Goal: Information Seeking & Learning: Learn about a topic

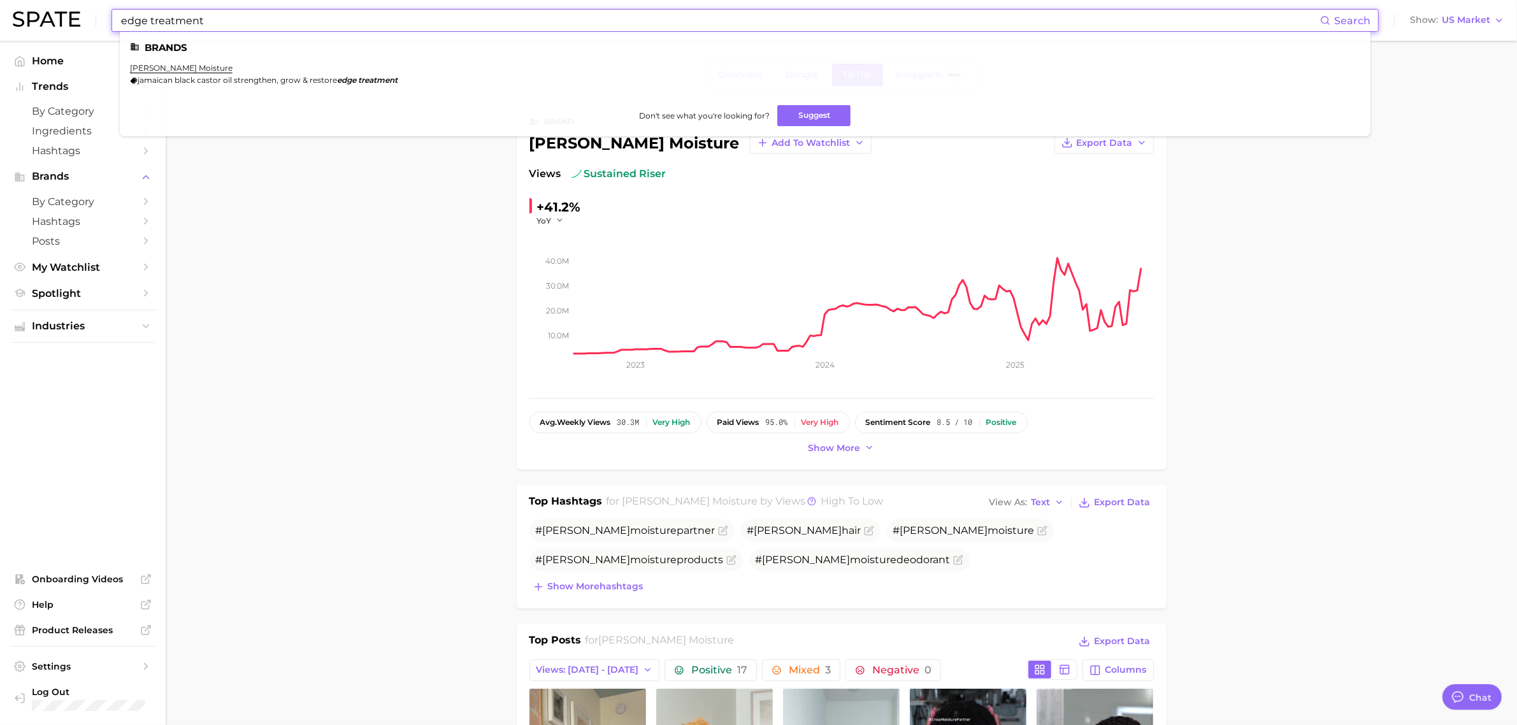
drag, startPoint x: 256, startPoint y: 22, endPoint x: 0, endPoint y: 10, distance: 256.4
click at [0, 10] on header "edge treatment Search Brands [PERSON_NAME] moisture jamaican black castor oil s…" at bounding box center [758, 20] width 1517 height 41
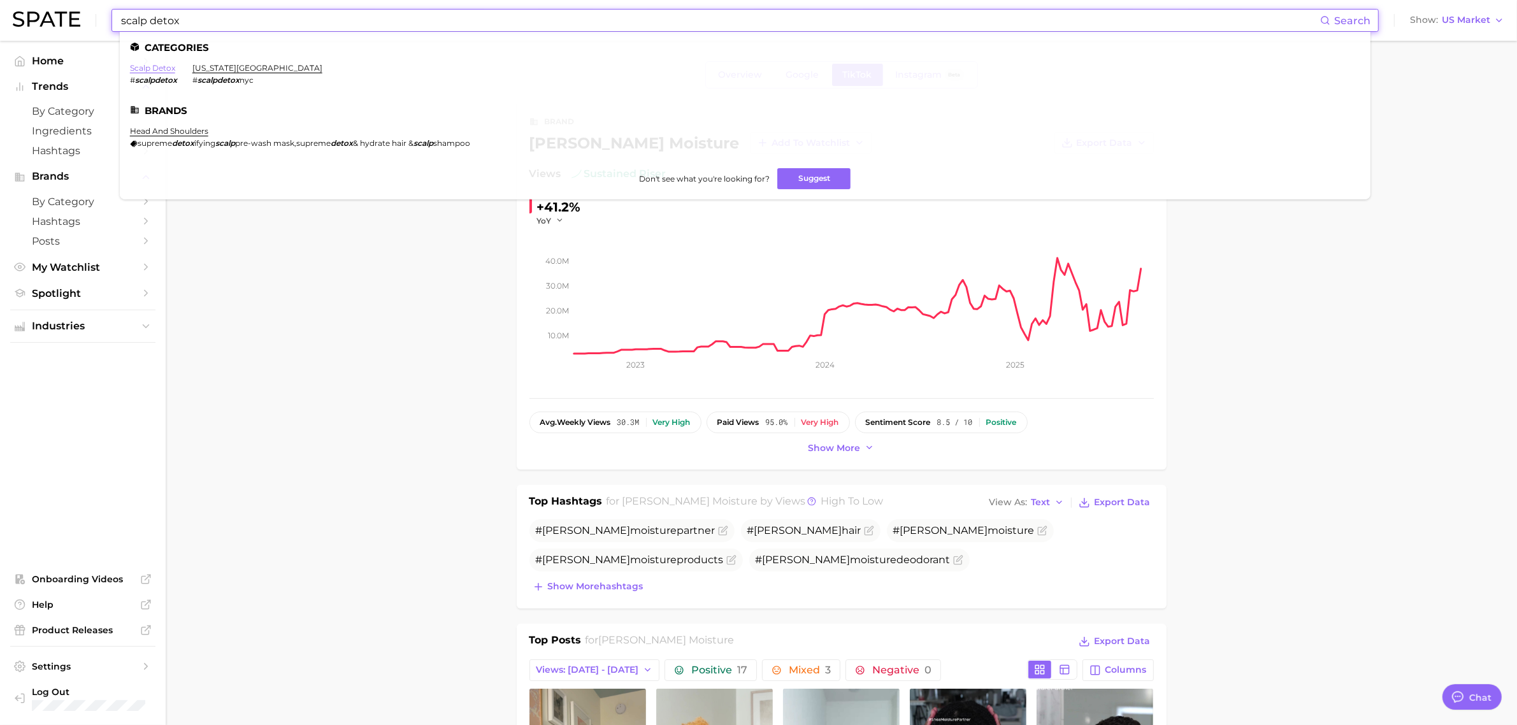
type input "scalp detox"
click at [155, 66] on link "scalp detox" at bounding box center [152, 68] width 45 height 10
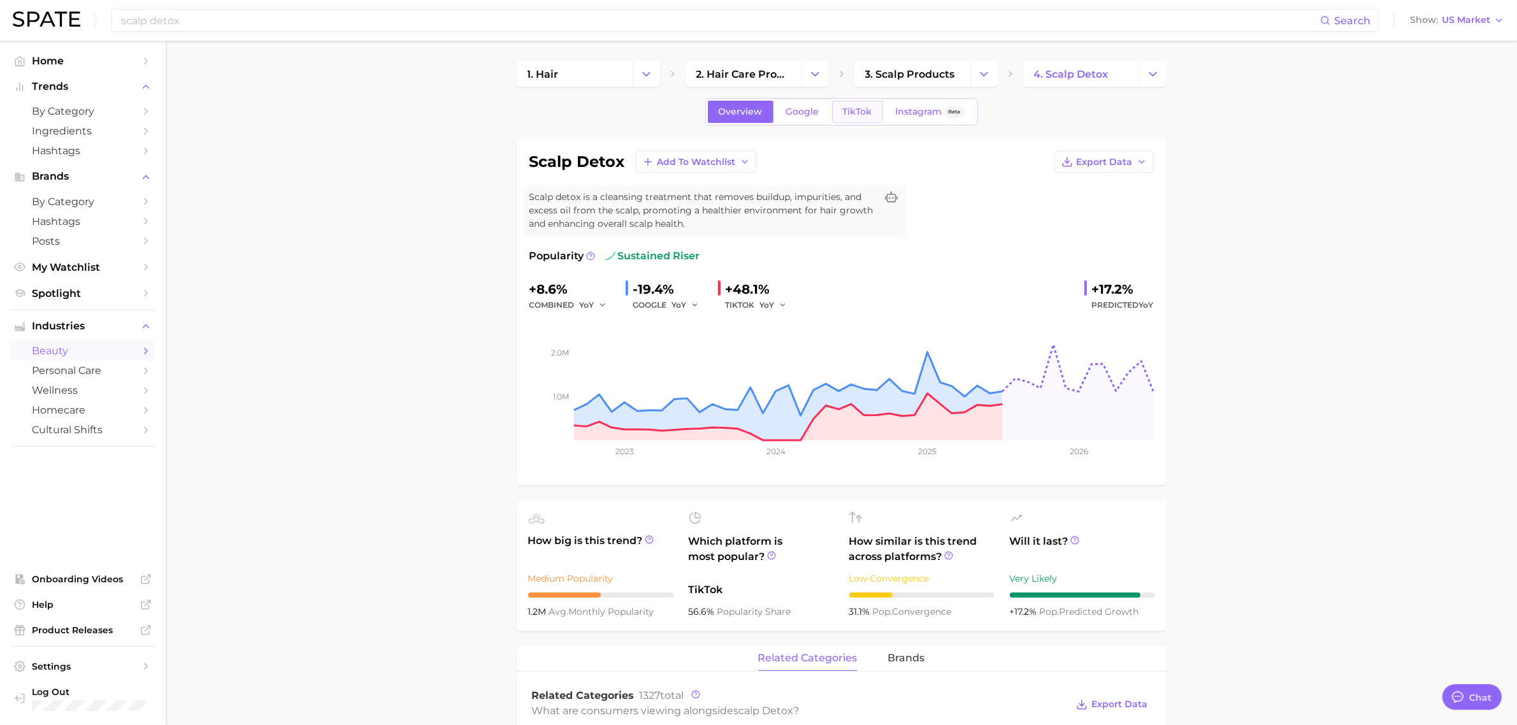
click at [848, 117] on span "TikTok" at bounding box center [857, 111] width 29 height 11
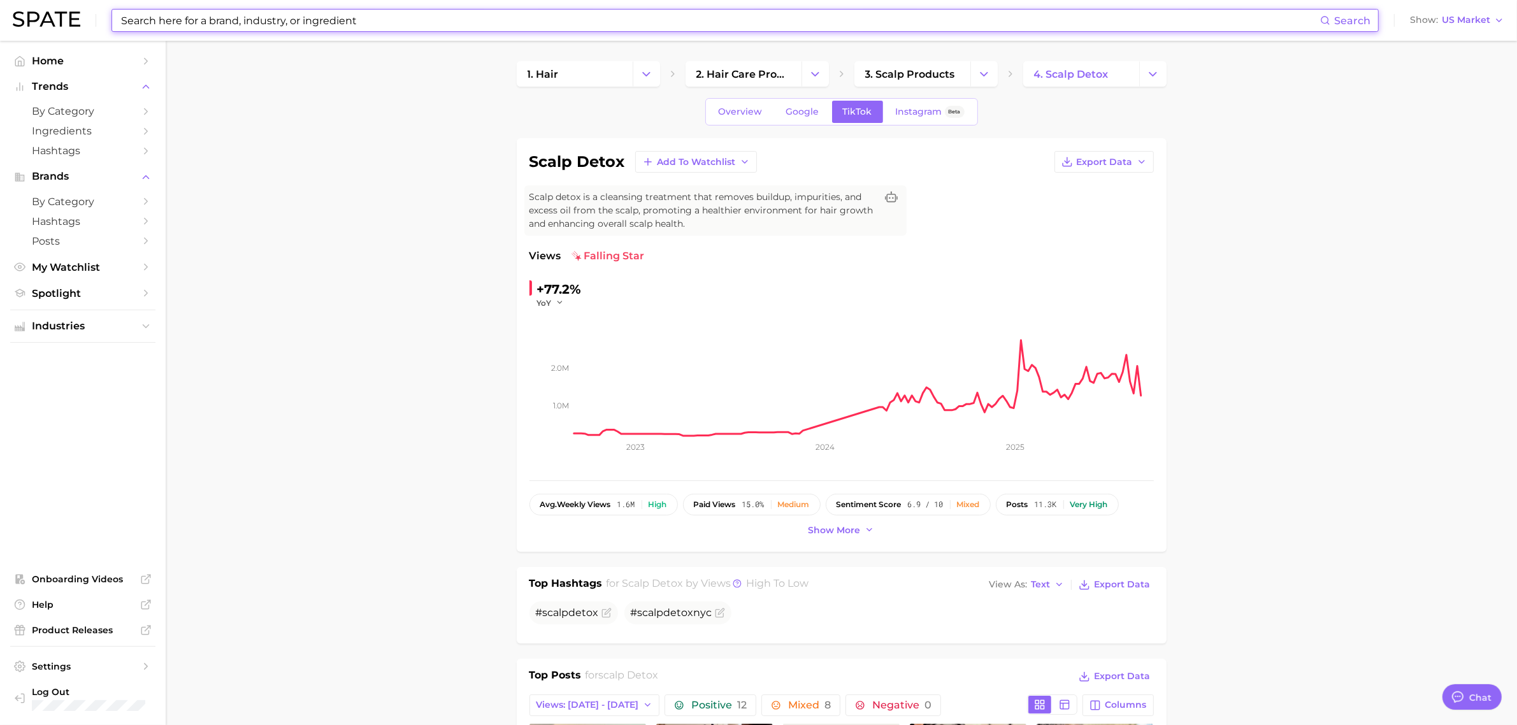
click at [334, 20] on input at bounding box center [720, 21] width 1200 height 22
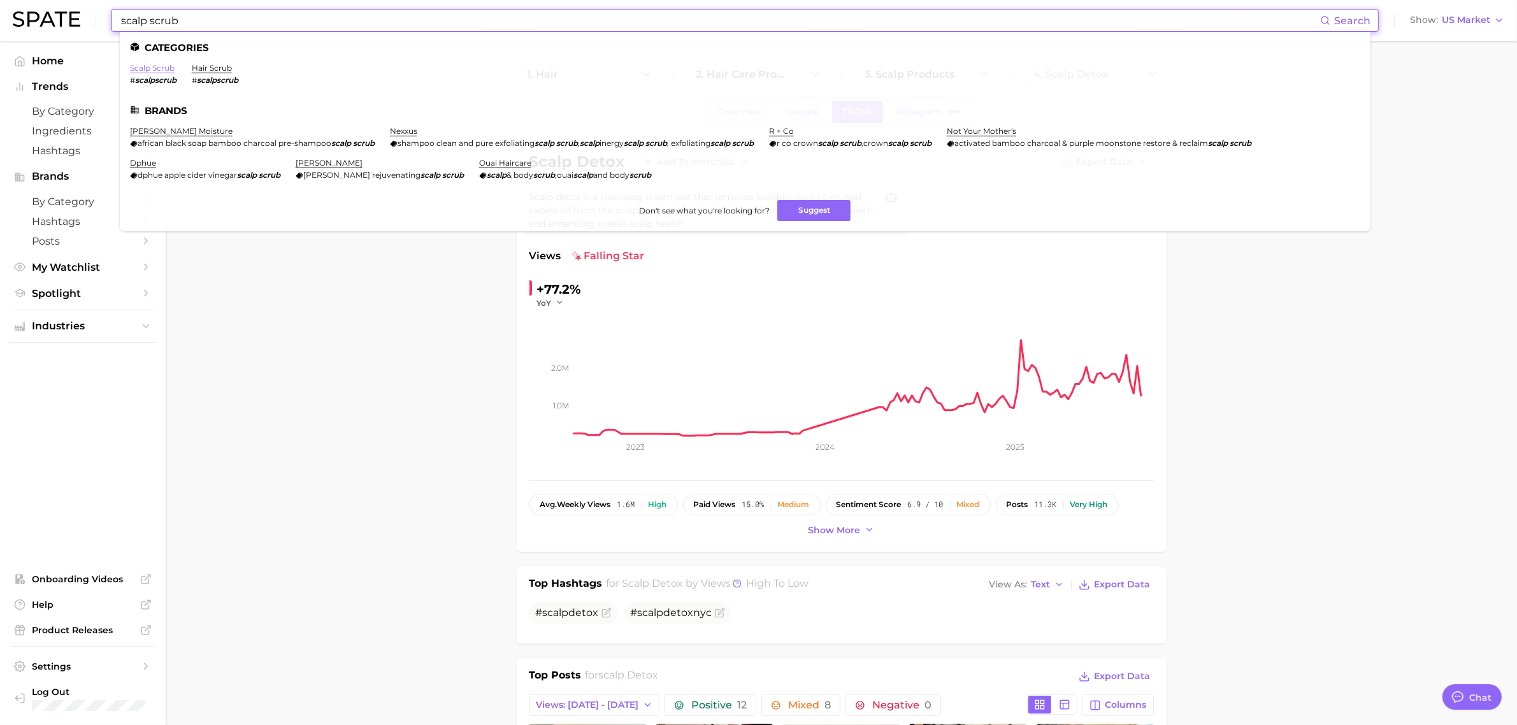
type input "scalp scrub"
click at [157, 68] on link "scalp scrub" at bounding box center [152, 68] width 45 height 10
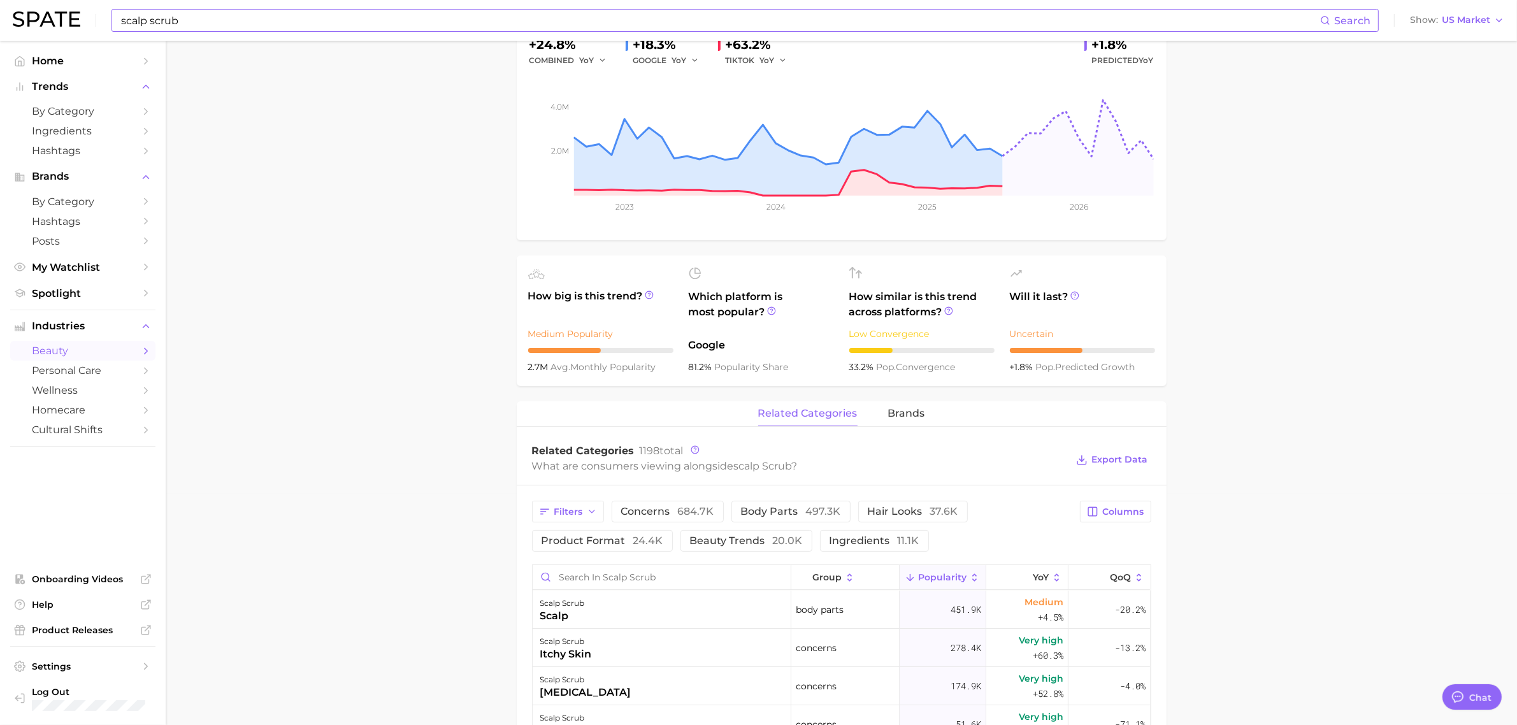
scroll to position [80, 0]
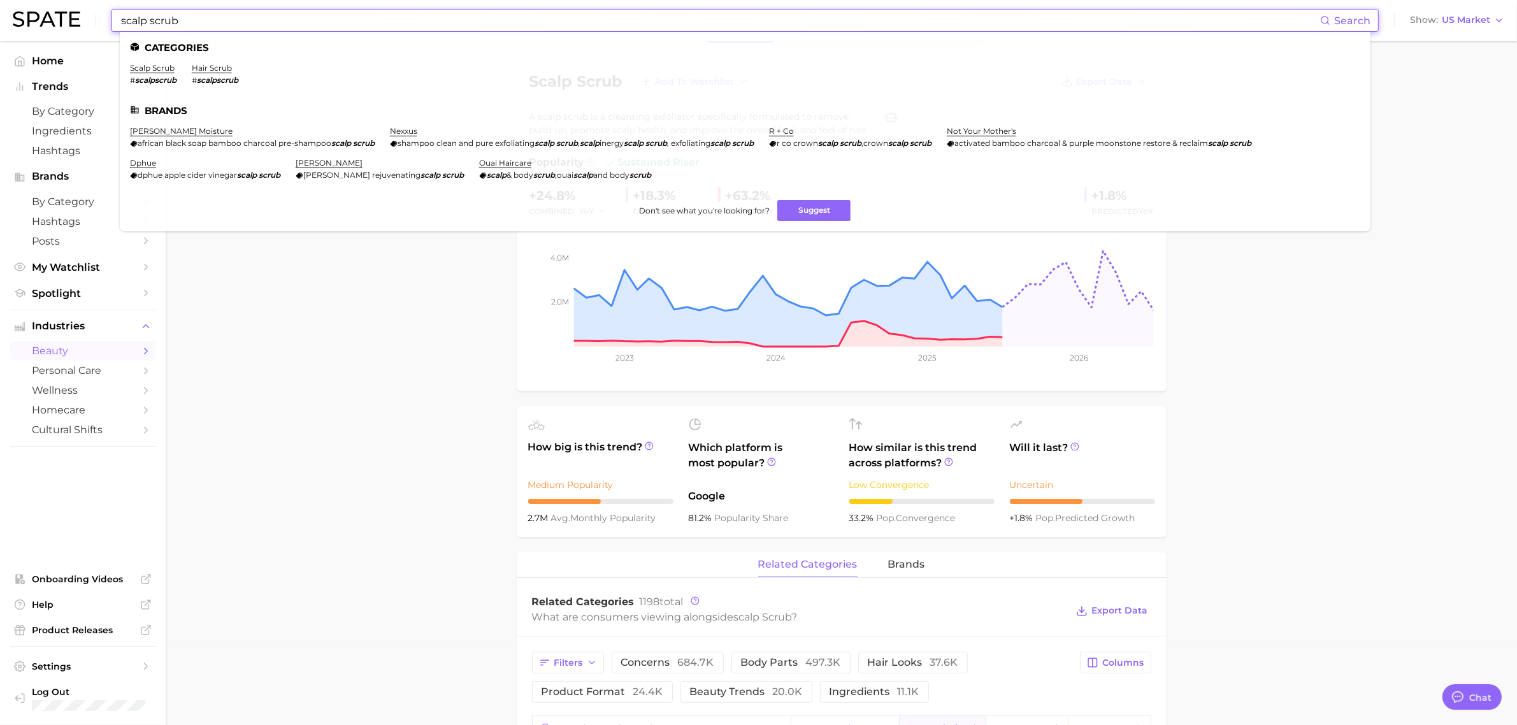
click at [335, 17] on input "scalp scrub" at bounding box center [720, 21] width 1200 height 22
drag, startPoint x: 335, startPoint y: 17, endPoint x: 49, endPoint y: 10, distance: 286.1
click at [49, 10] on div "scalp scrub Search Categories scalp scrub # scalpscrub hair scrub # scalpscrub …" at bounding box center [758, 20] width 1491 height 41
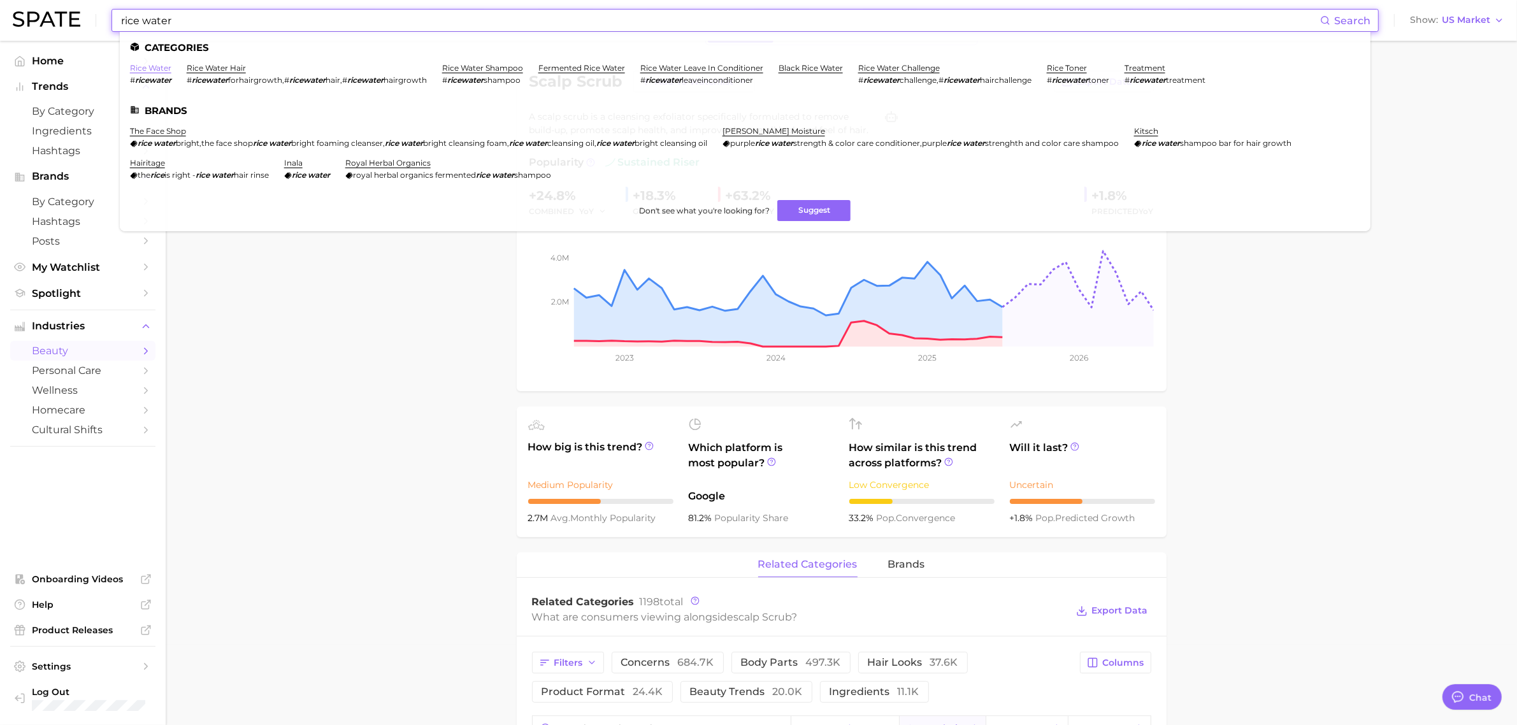
type input "rice water"
click at [142, 64] on link "rice water" at bounding box center [150, 68] width 41 height 10
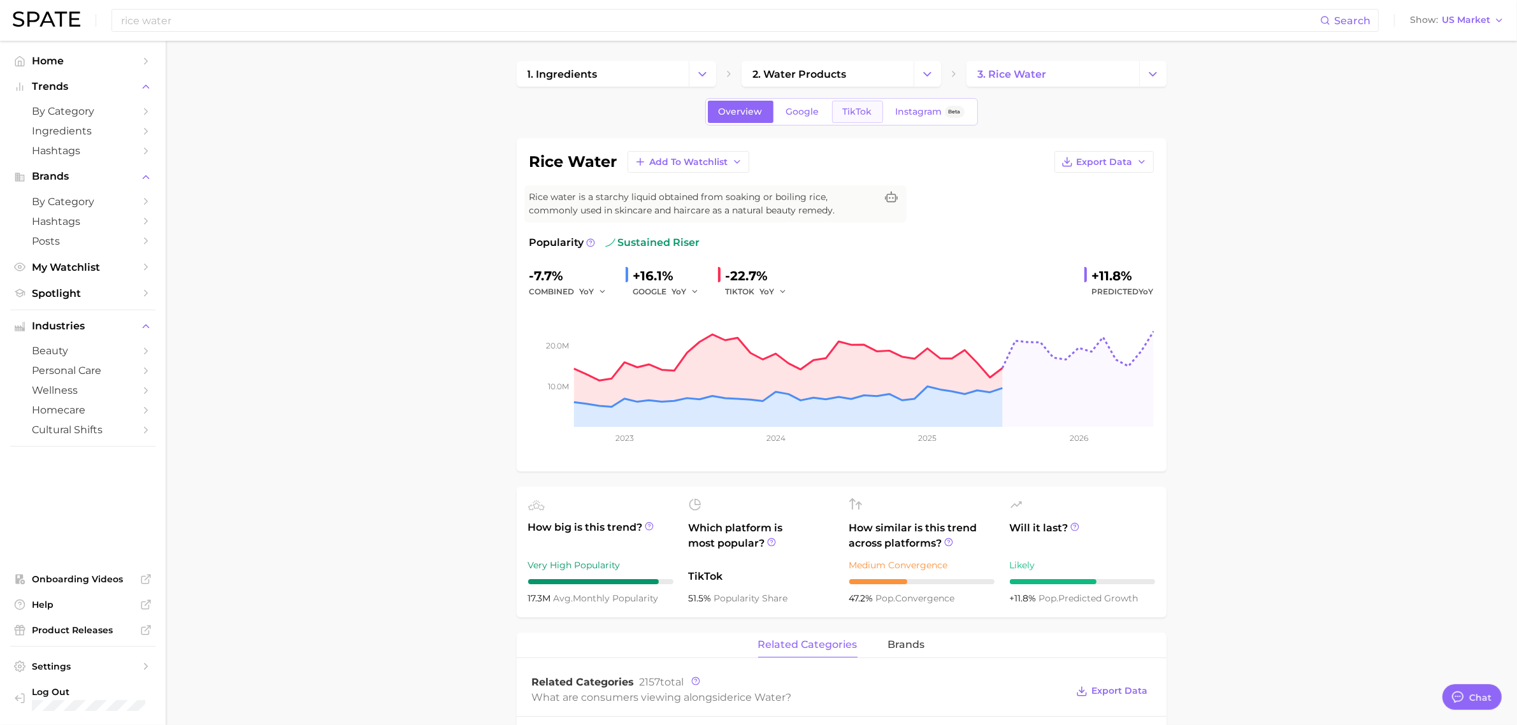
click at [845, 115] on span "TikTok" at bounding box center [857, 111] width 29 height 11
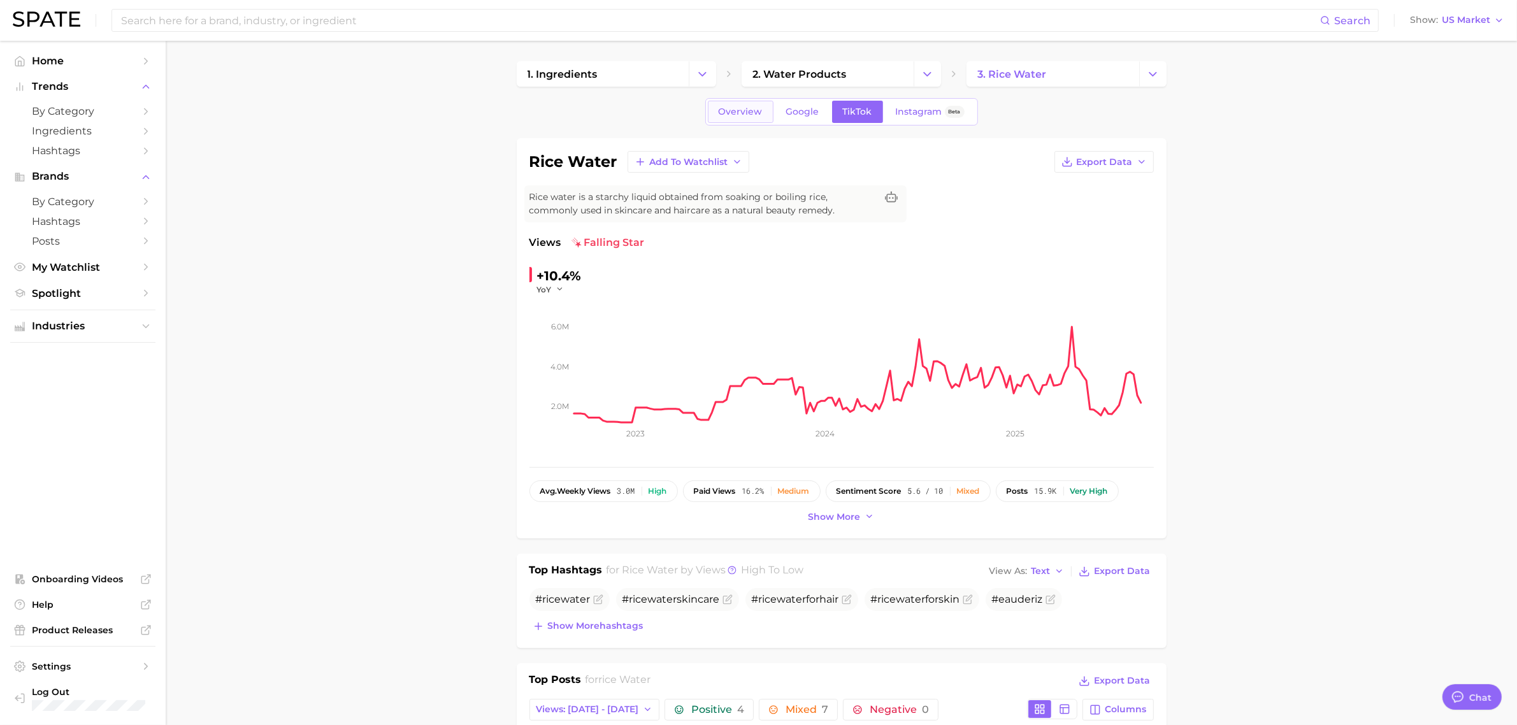
click at [733, 109] on span "Overview" at bounding box center [741, 111] width 44 height 11
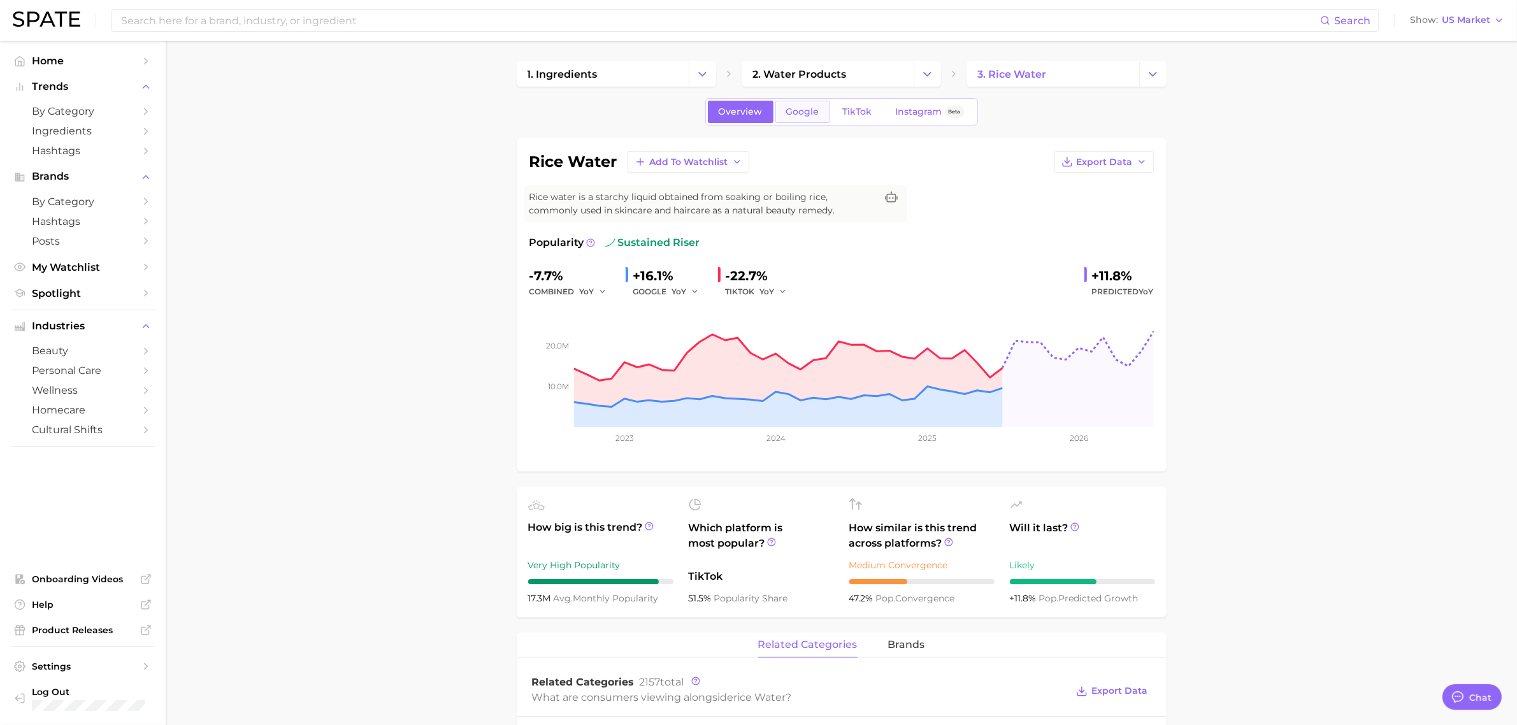
click at [807, 110] on span "Google" at bounding box center [802, 111] width 33 height 11
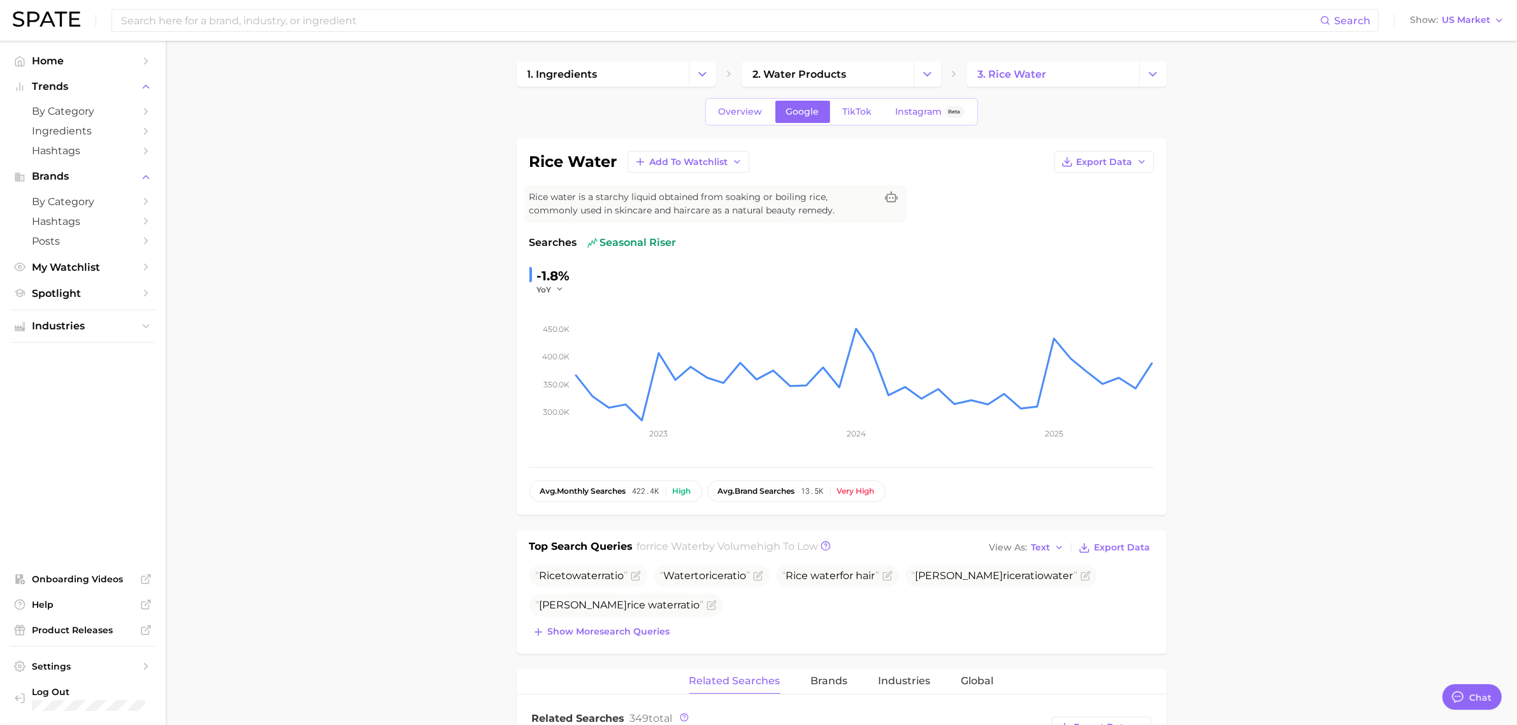
click at [859, 113] on span "TikTok" at bounding box center [857, 111] width 29 height 11
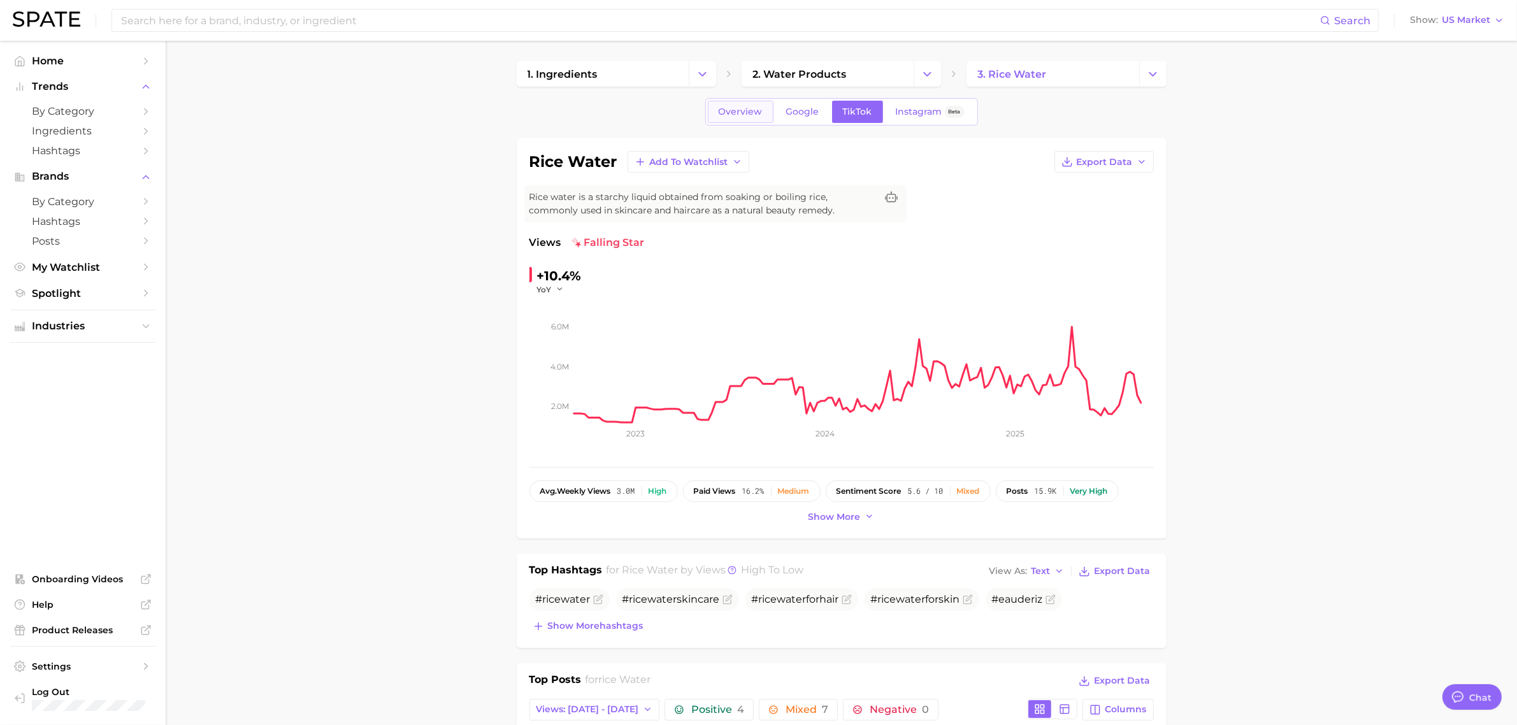
click at [744, 111] on span "Overview" at bounding box center [741, 111] width 44 height 11
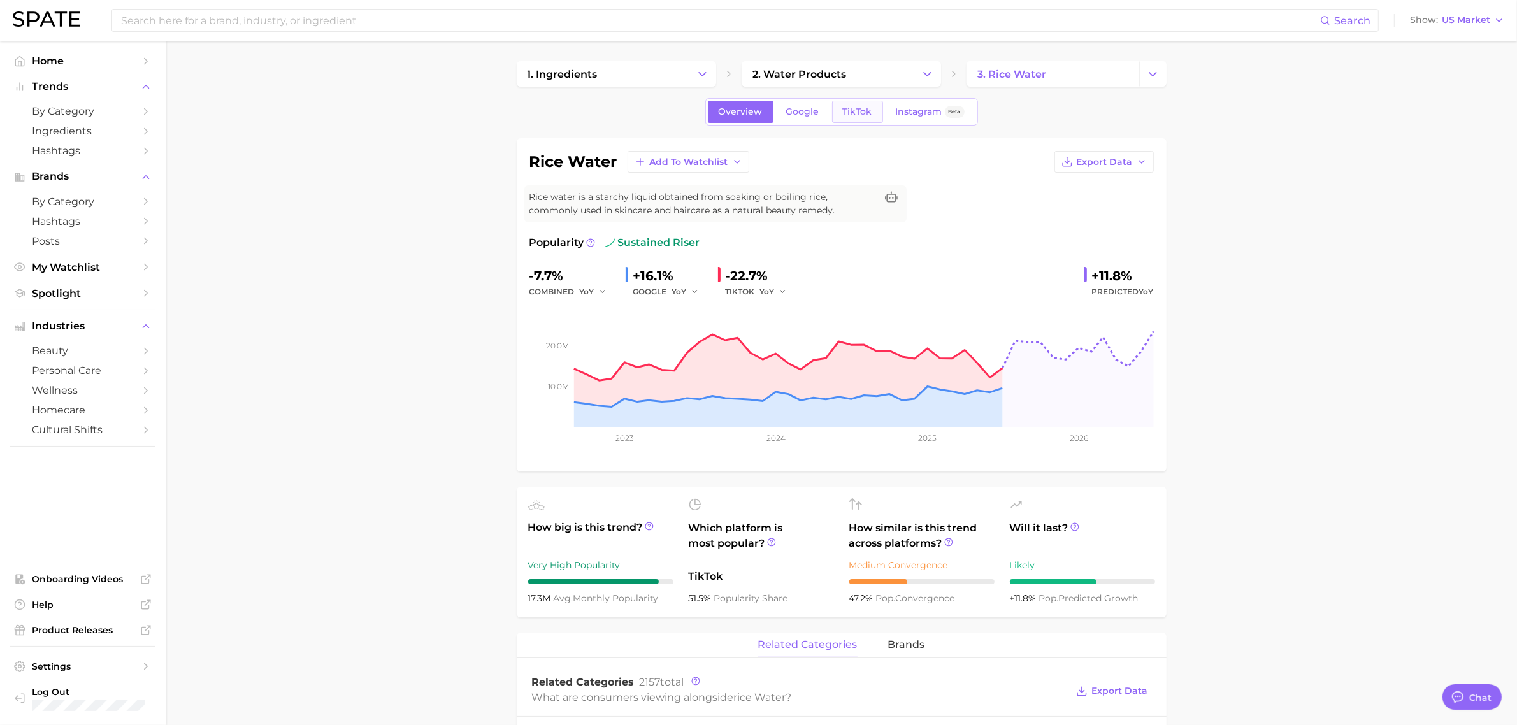
click at [841, 103] on link "TikTok" at bounding box center [857, 112] width 51 height 22
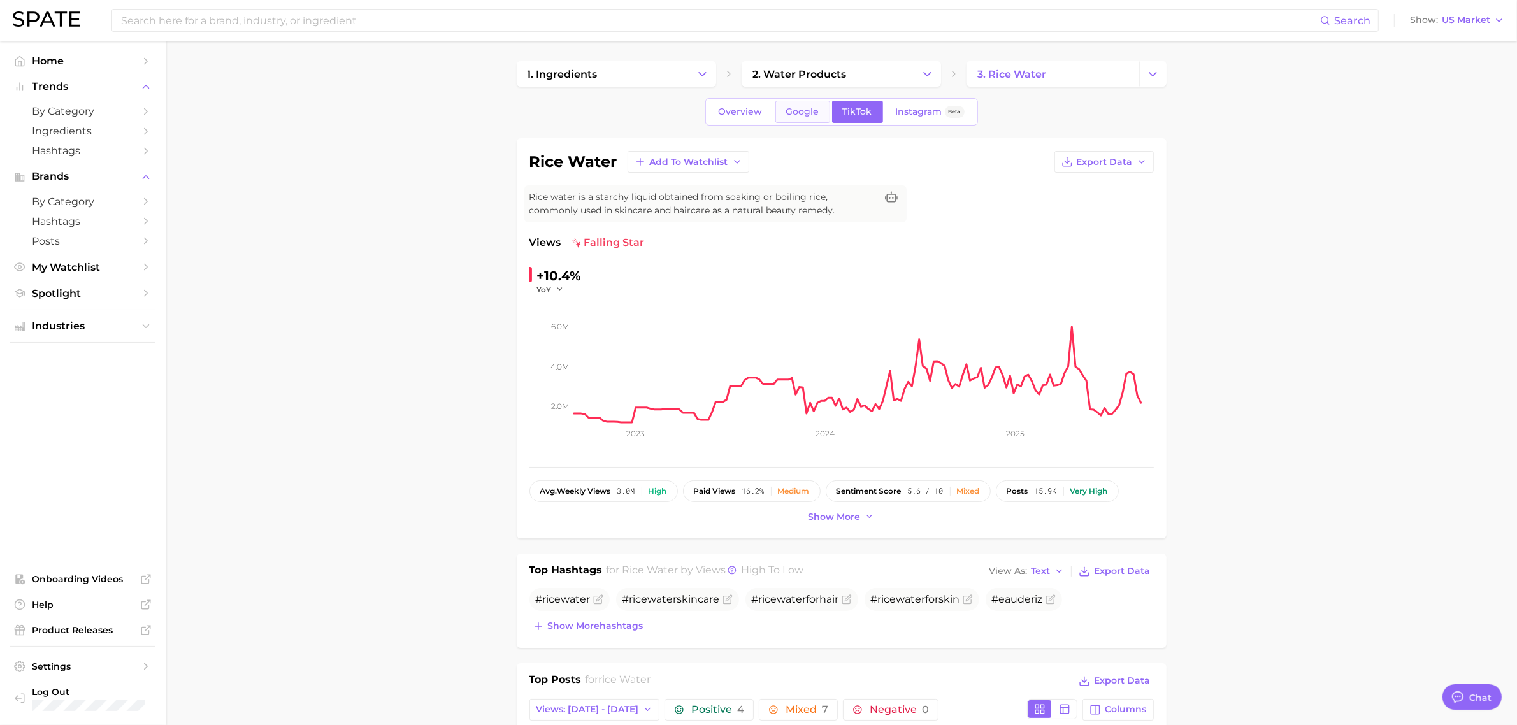
click at [794, 115] on span "Google" at bounding box center [802, 111] width 33 height 11
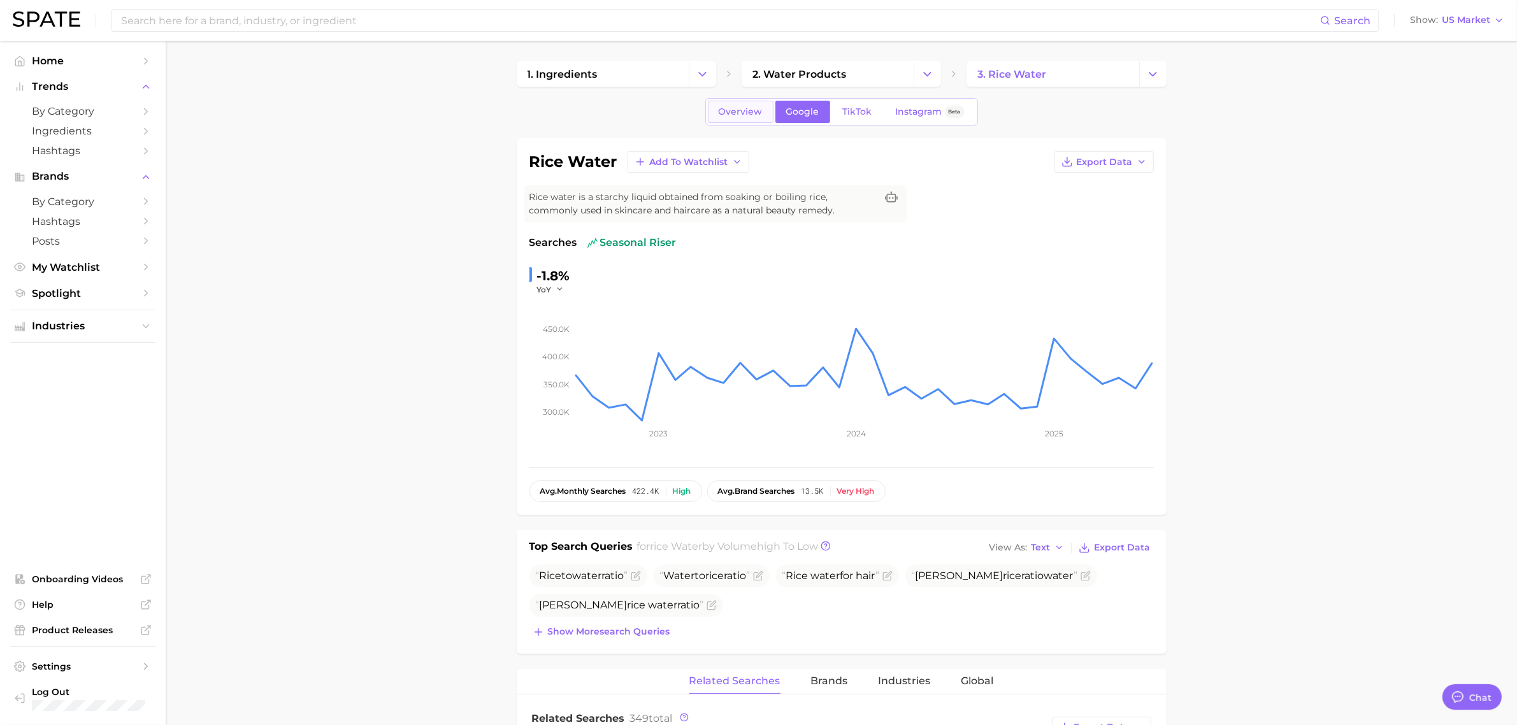
click at [724, 112] on span "Overview" at bounding box center [741, 111] width 44 height 11
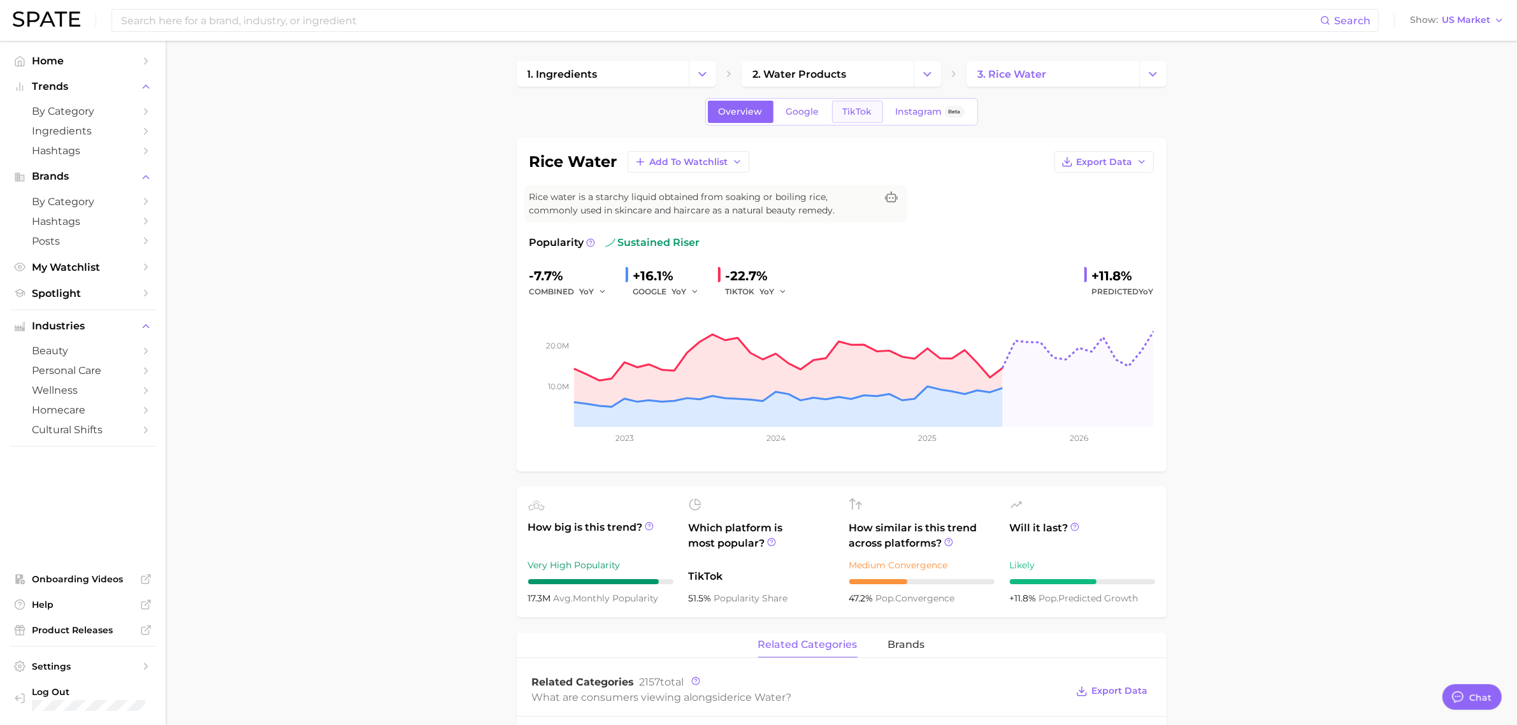
click at [839, 106] on link "TikTok" at bounding box center [857, 112] width 51 height 22
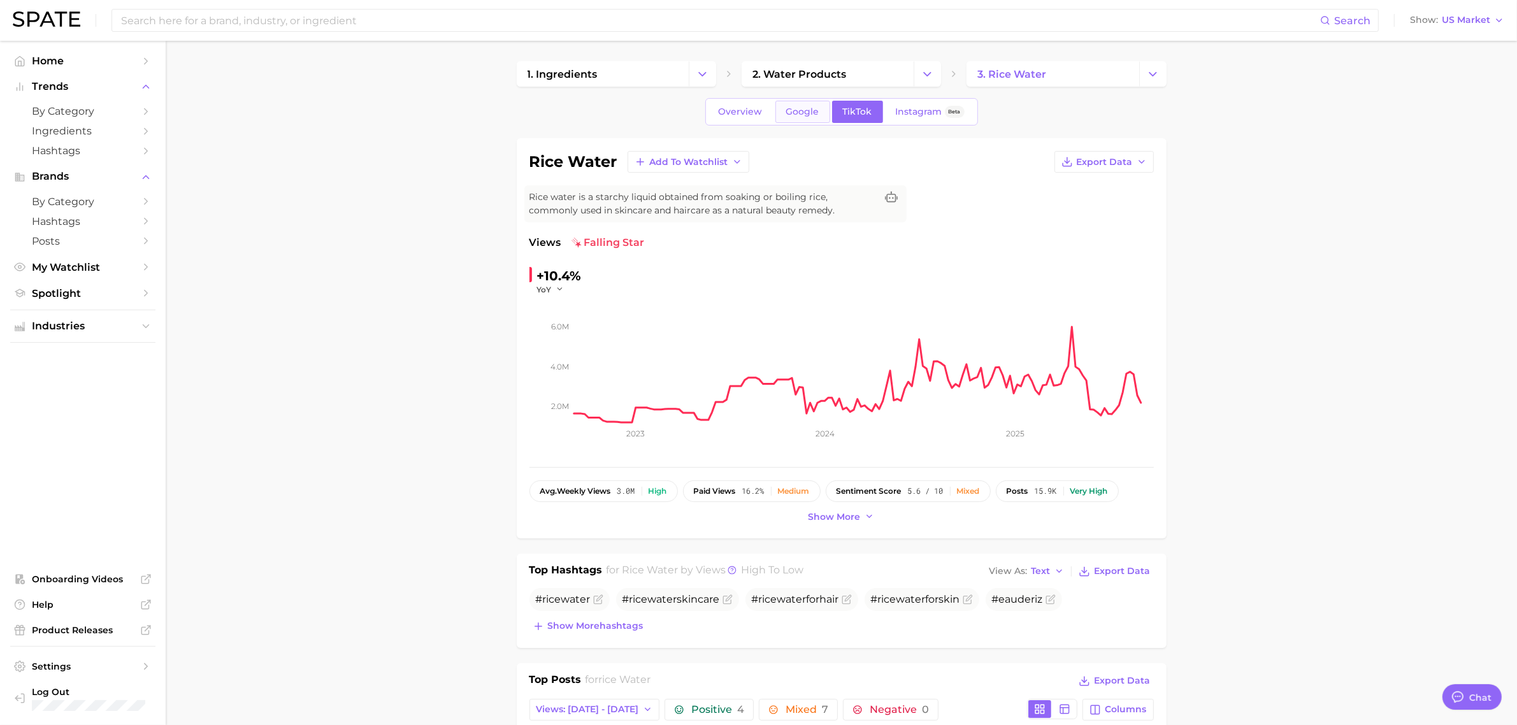
click at [817, 106] on span "Google" at bounding box center [802, 111] width 33 height 11
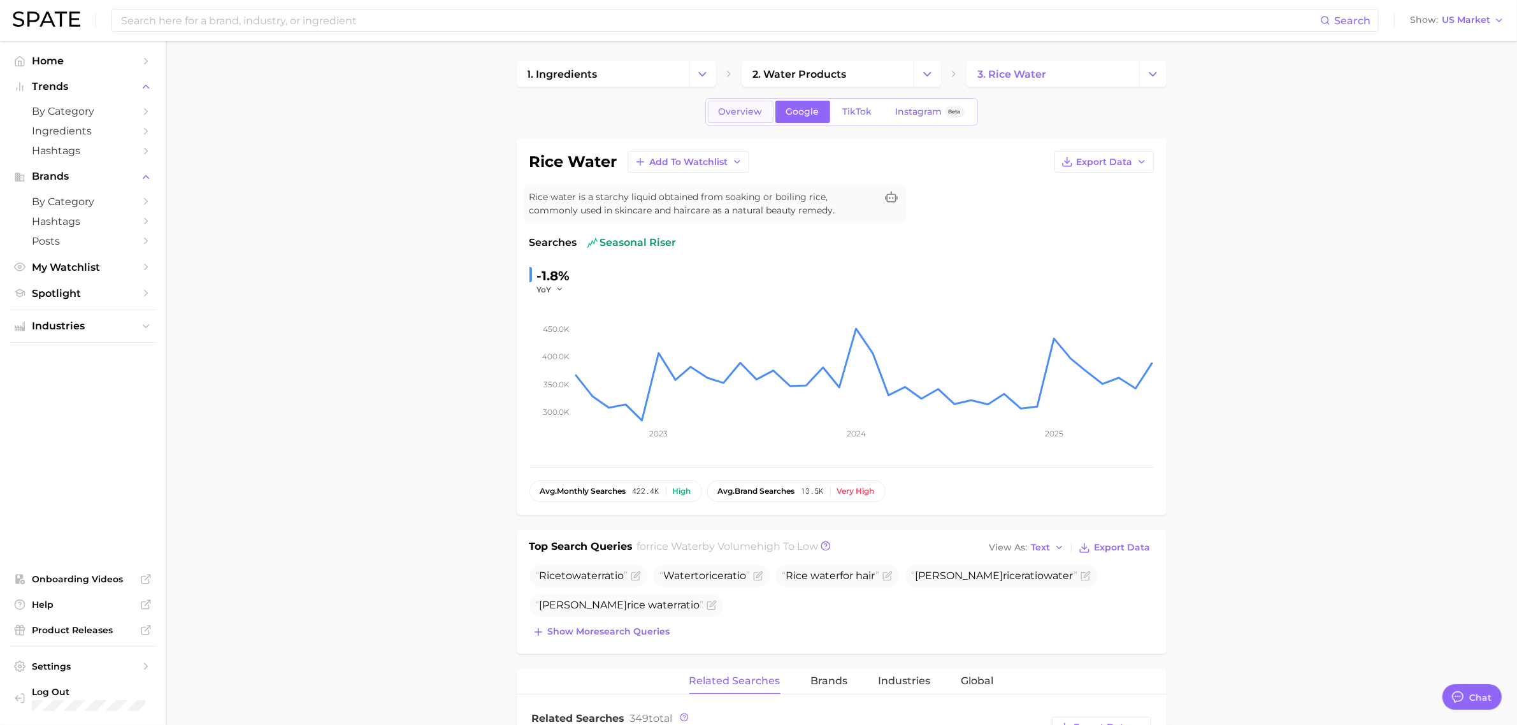
click at [752, 113] on span "Overview" at bounding box center [741, 111] width 44 height 11
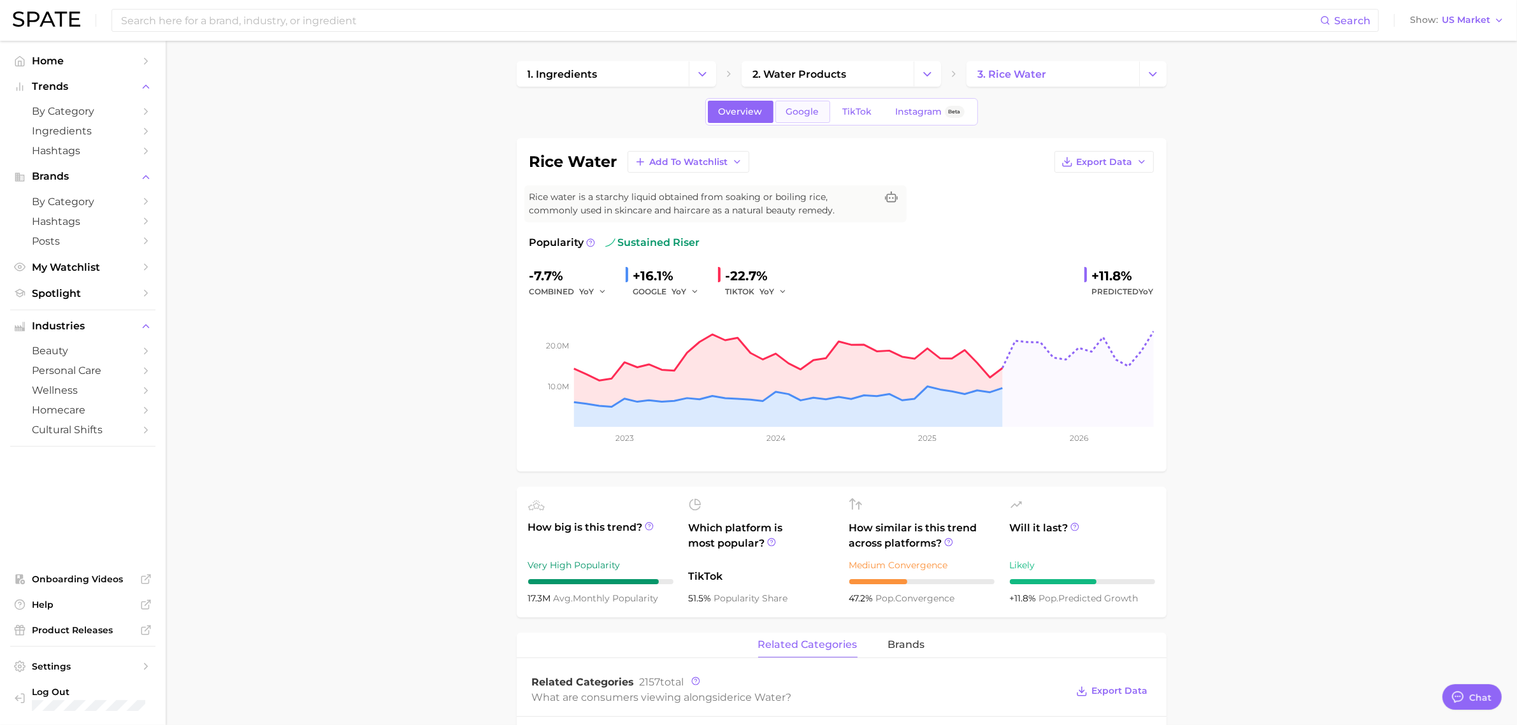
click at [798, 109] on span "Google" at bounding box center [802, 111] width 33 height 11
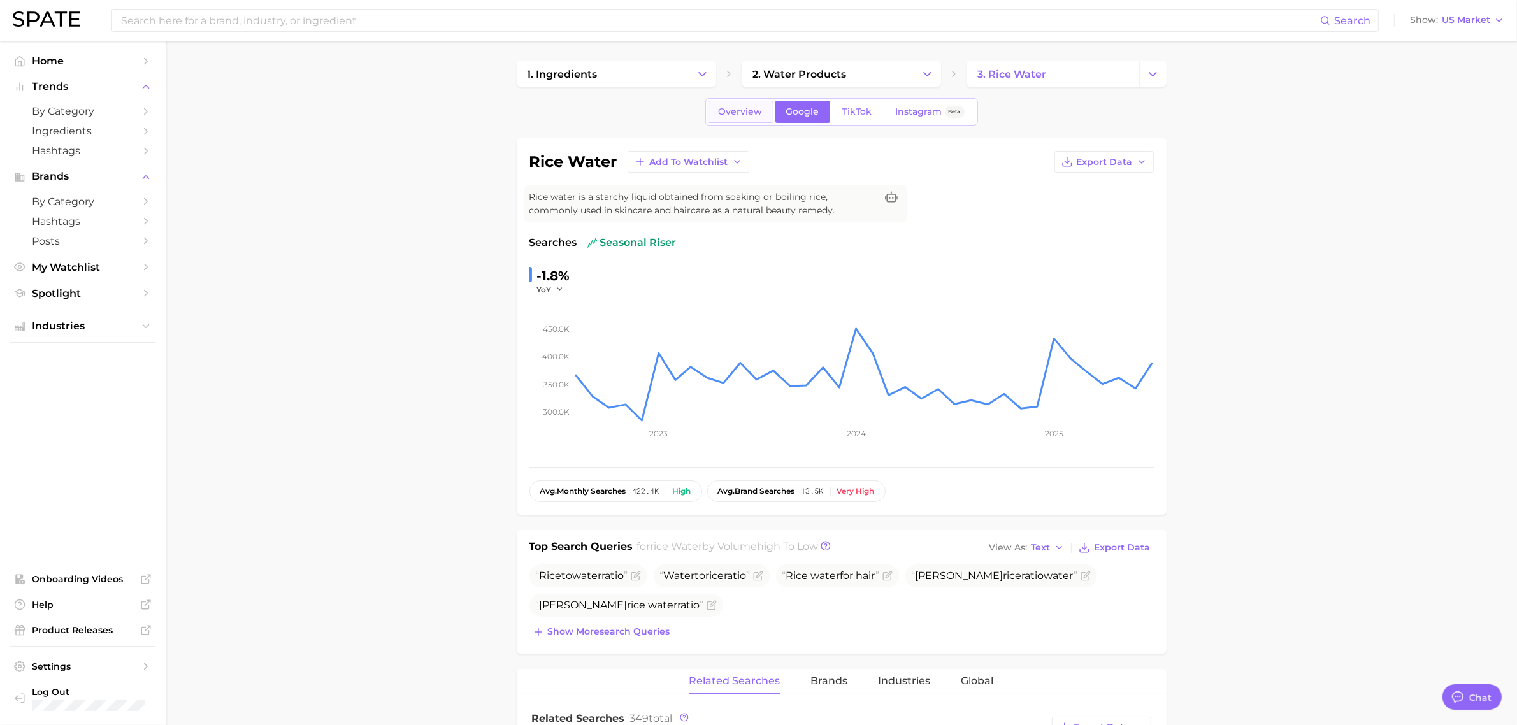
click at [736, 111] on span "Overview" at bounding box center [741, 111] width 44 height 11
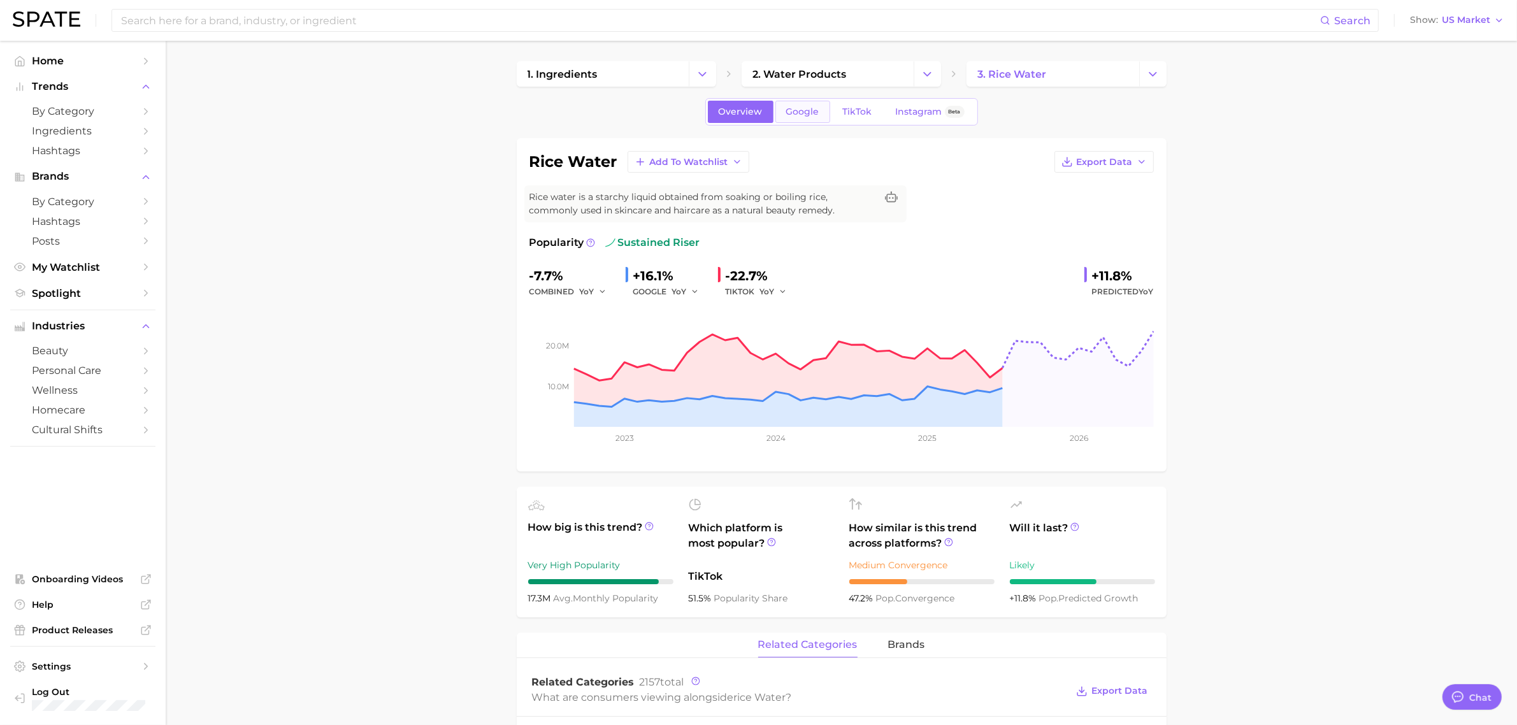
click at [808, 111] on span "Google" at bounding box center [802, 111] width 33 height 11
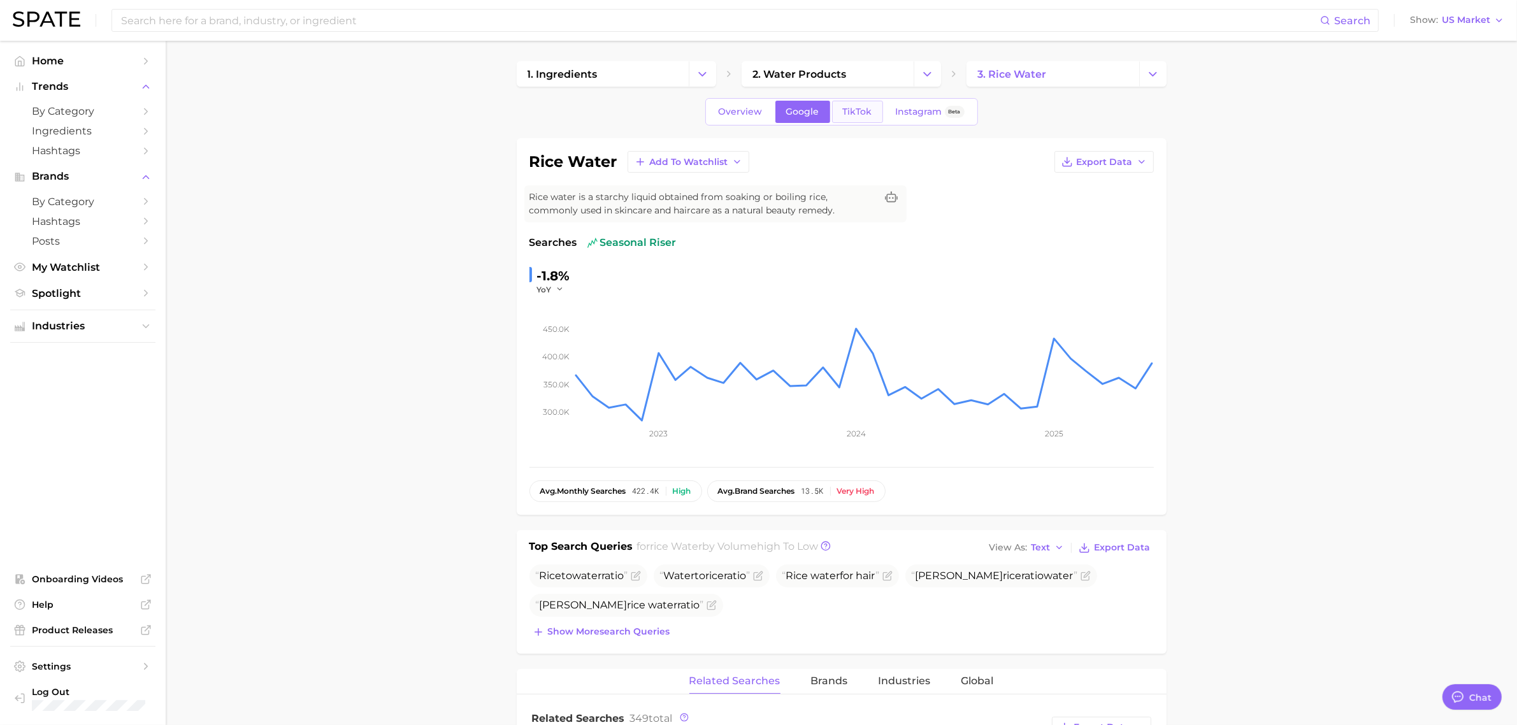
click at [860, 102] on link "TikTok" at bounding box center [857, 112] width 51 height 22
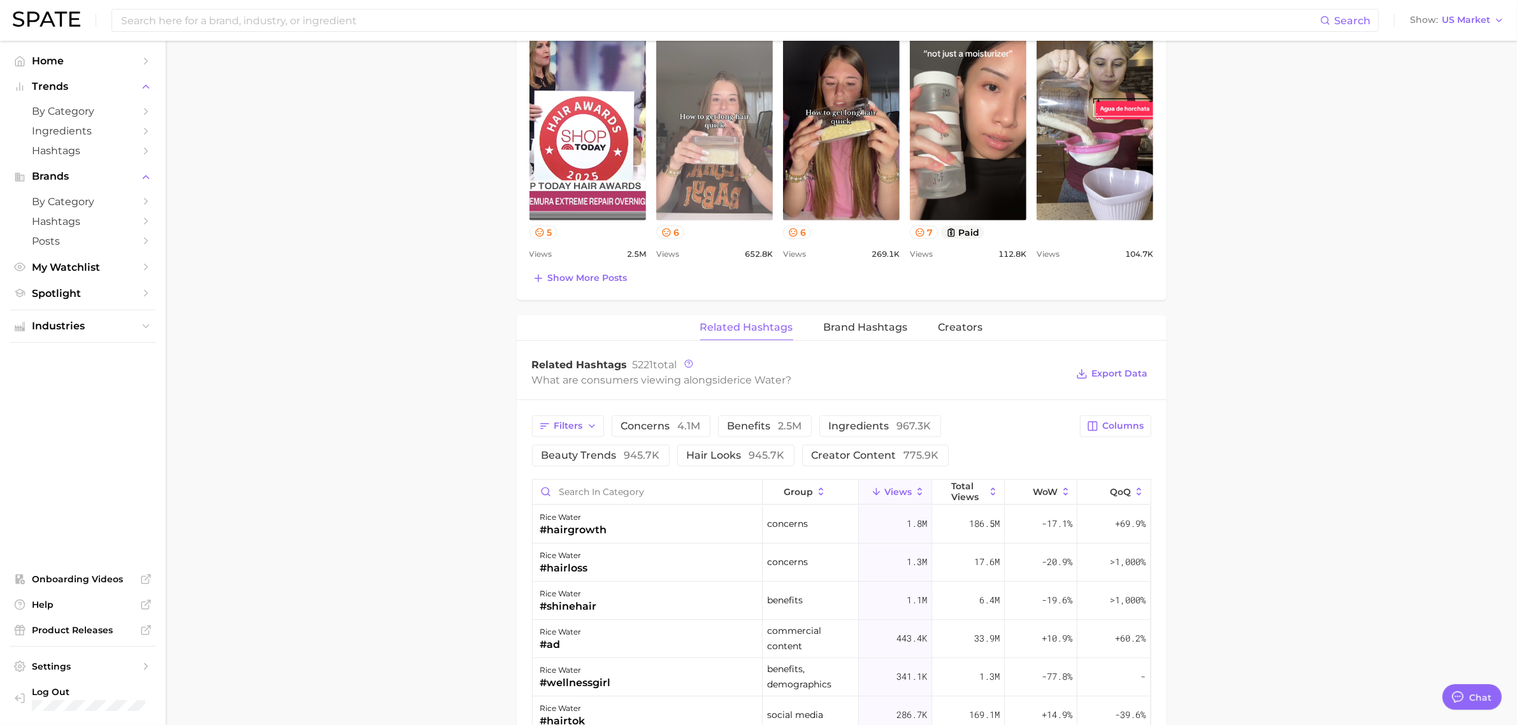
scroll to position [717, 0]
